Goal: Transaction & Acquisition: Purchase product/service

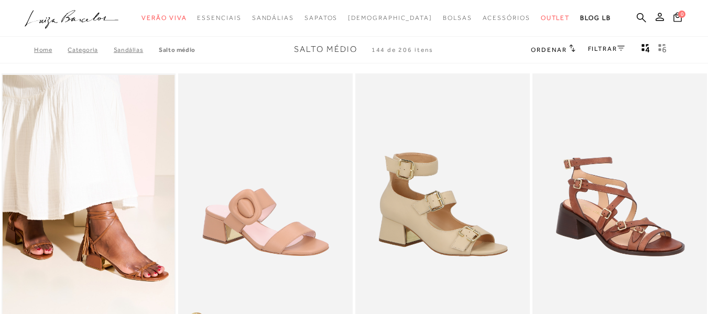
click at [622, 46] on icon at bounding box center [621, 48] width 7 height 5
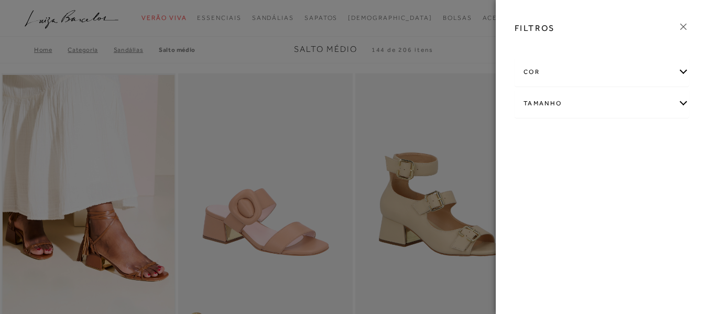
click at [623, 70] on div "cor" at bounding box center [602, 72] width 174 height 28
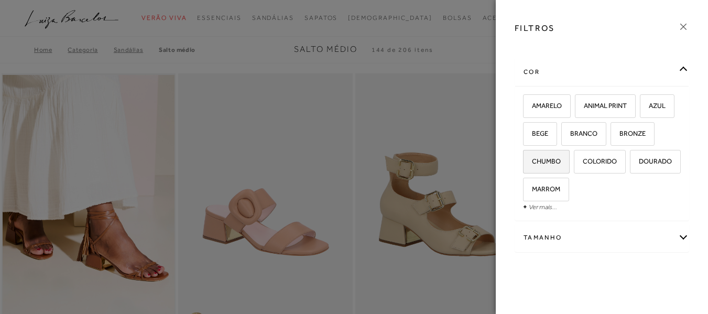
scroll to position [34, 0]
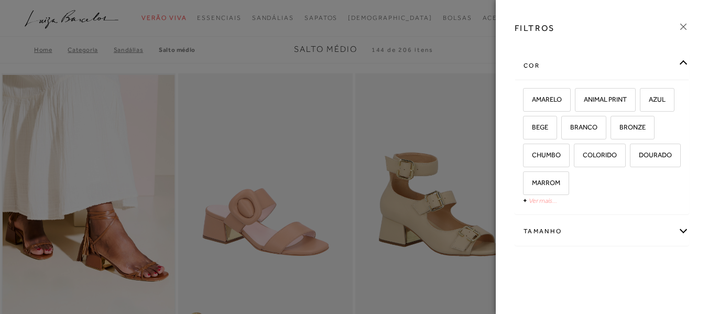
click at [544, 199] on link "Ver mais..." at bounding box center [543, 201] width 28 height 8
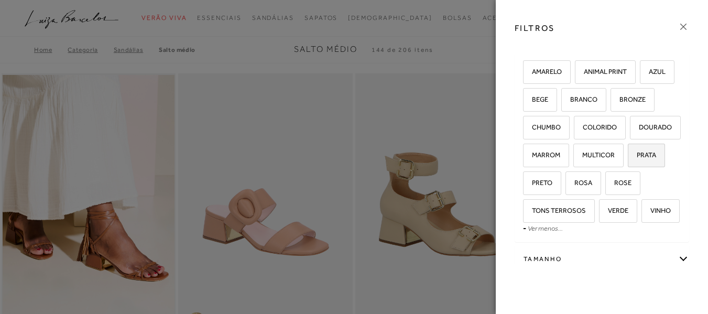
click at [650, 159] on span "PRATA" at bounding box center [642, 155] width 27 height 8
click at [637, 162] on input "PRATA" at bounding box center [632, 157] width 10 height 10
checkbox input "true"
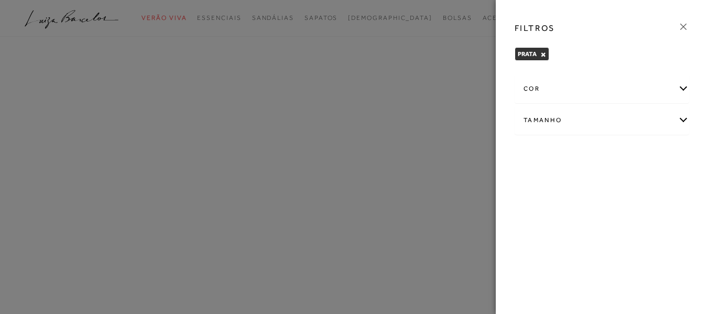
click at [684, 117] on div "Tamanho" at bounding box center [602, 120] width 174 height 28
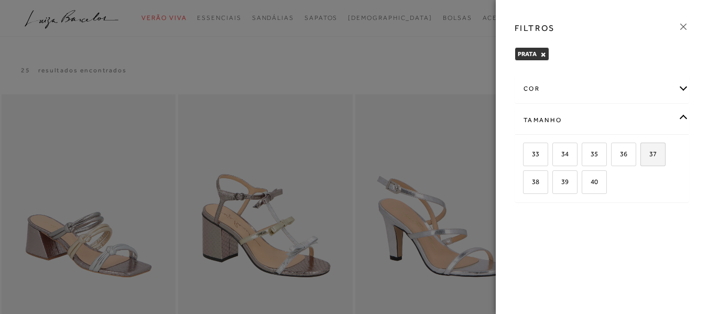
click at [655, 150] on span "37" at bounding box center [649, 154] width 15 height 8
click at [650, 150] on input "37" at bounding box center [644, 155] width 10 height 10
checkbox input "true"
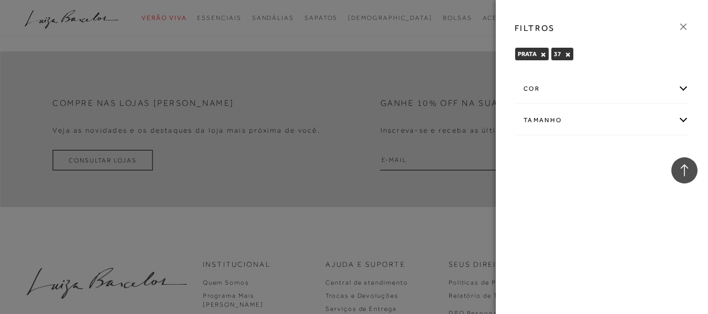
scroll to position [1223, 0]
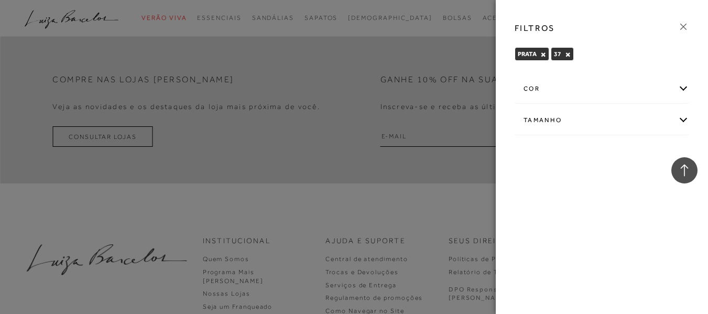
click at [684, 23] on icon at bounding box center [684, 27] width 12 height 12
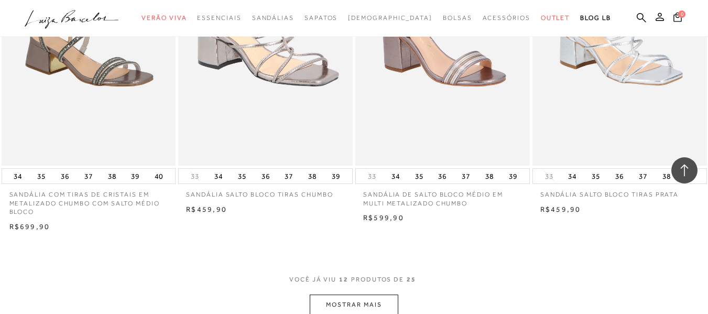
scroll to position [874, 0]
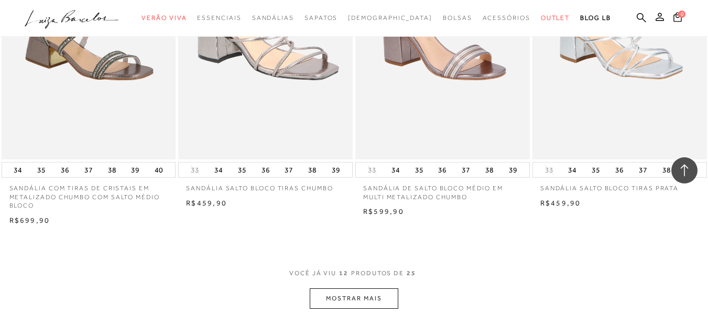
click at [376, 295] on button "MOSTRAR MAIS" at bounding box center [354, 298] width 88 height 20
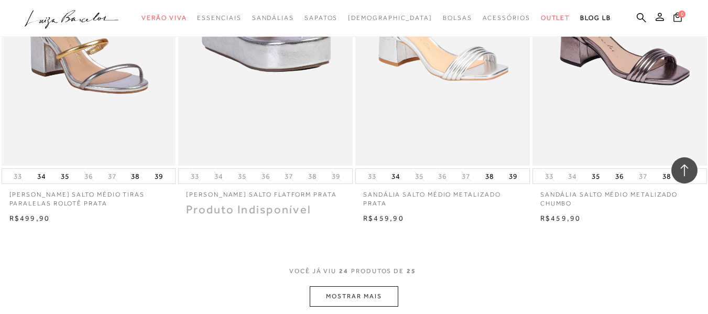
scroll to position [1888, 0]
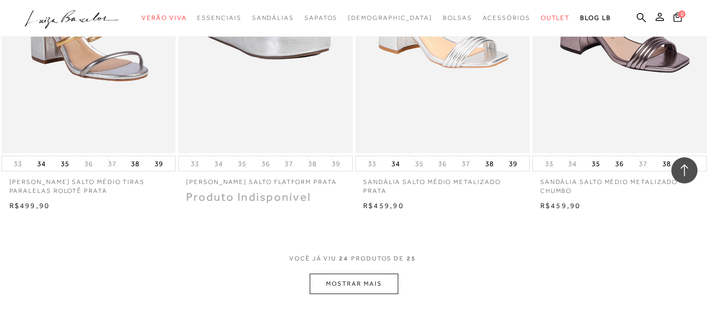
click at [364, 281] on button "MOSTRAR MAIS" at bounding box center [354, 284] width 88 height 20
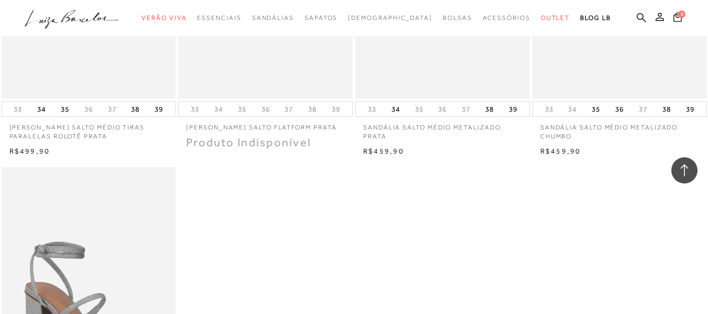
scroll to position [2028, 0]
